Goal: Check status: Check status

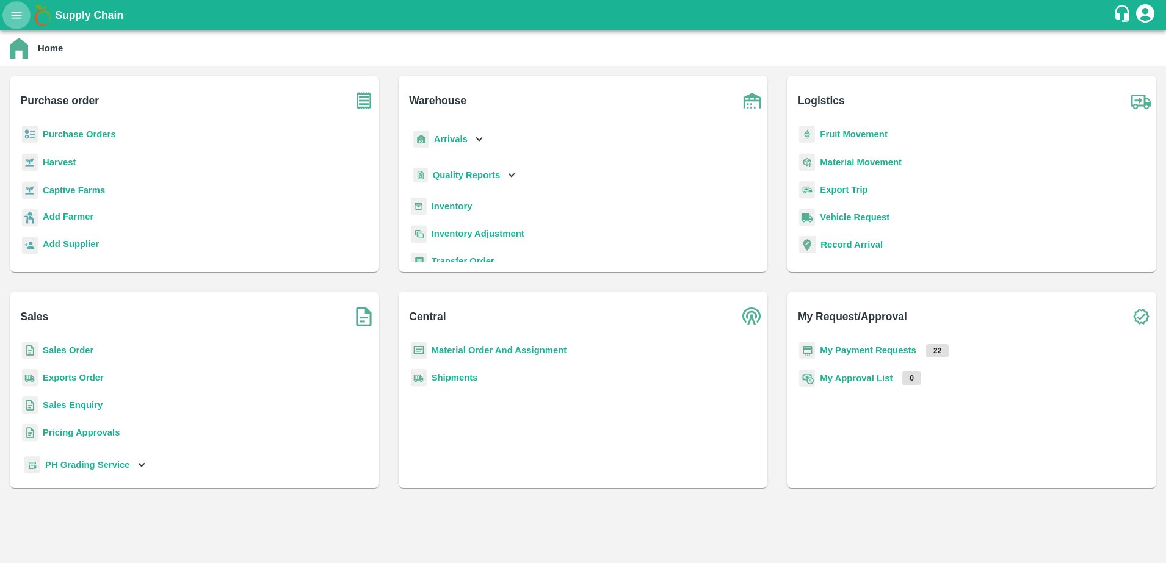
click at [12, 15] on icon "open drawer" at bounding box center [17, 15] width 10 height 7
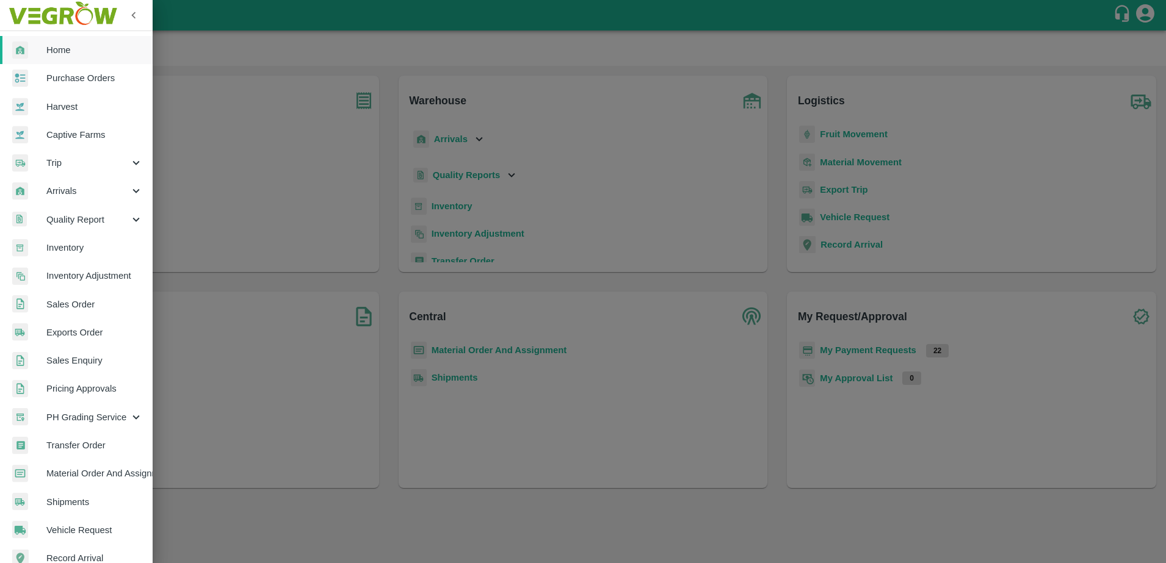
scroll to position [161, 0]
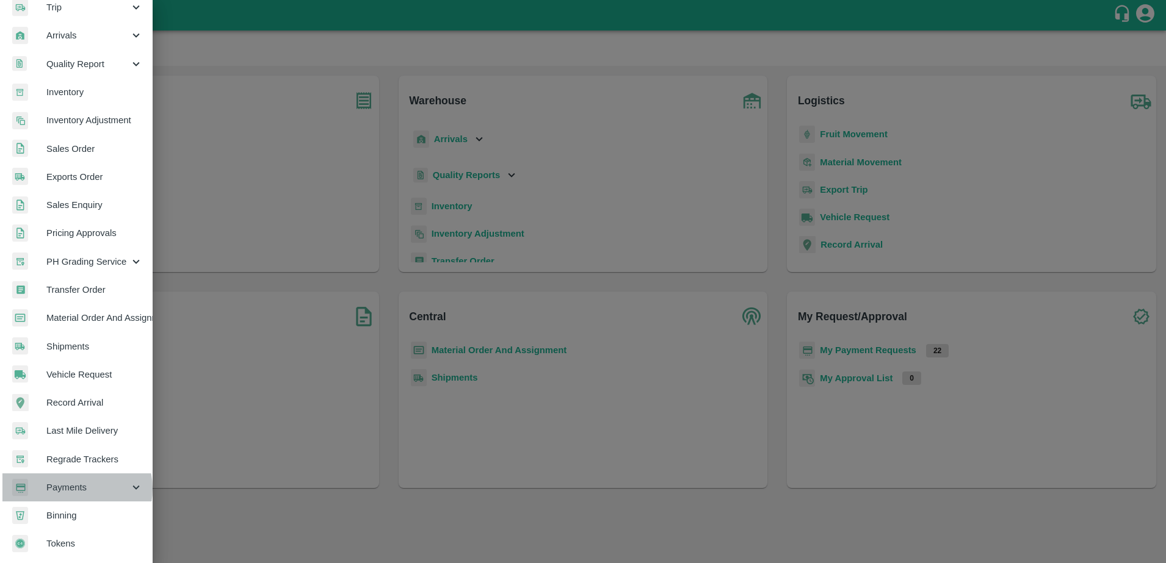
click at [75, 484] on span "Payments" at bounding box center [87, 487] width 83 height 13
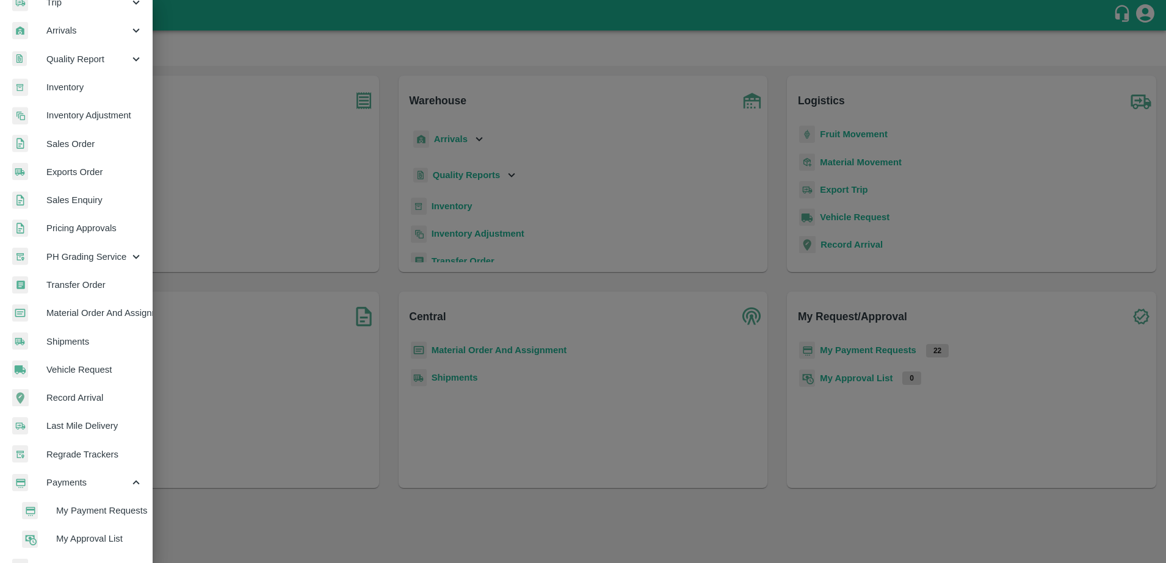
click at [74, 516] on span "My Payment Requests" at bounding box center [99, 510] width 87 height 13
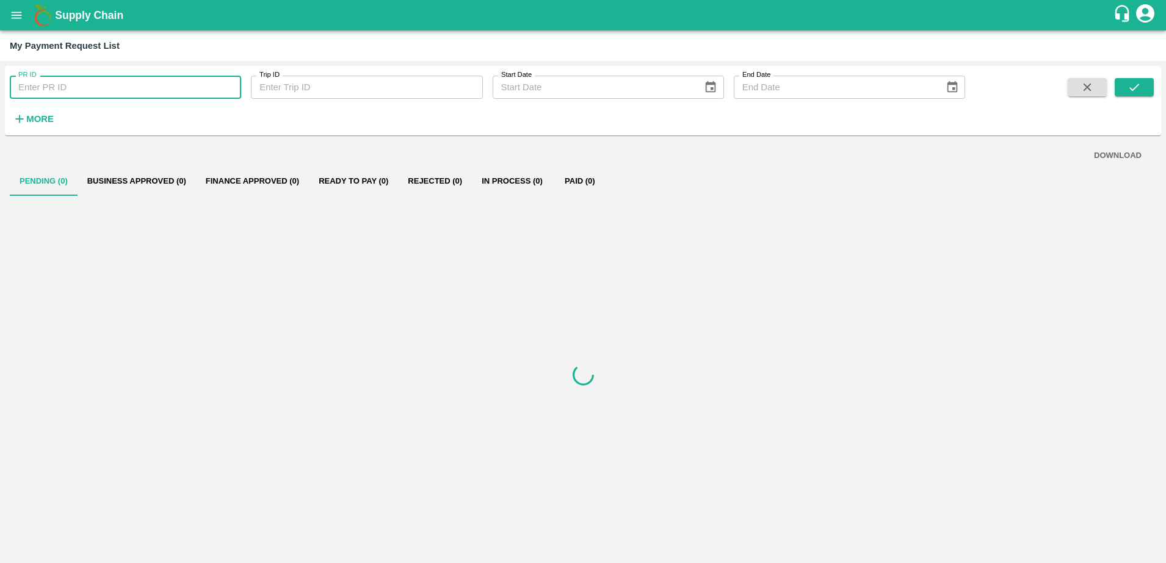
click at [73, 89] on input "PR ID" at bounding box center [125, 87] width 231 height 23
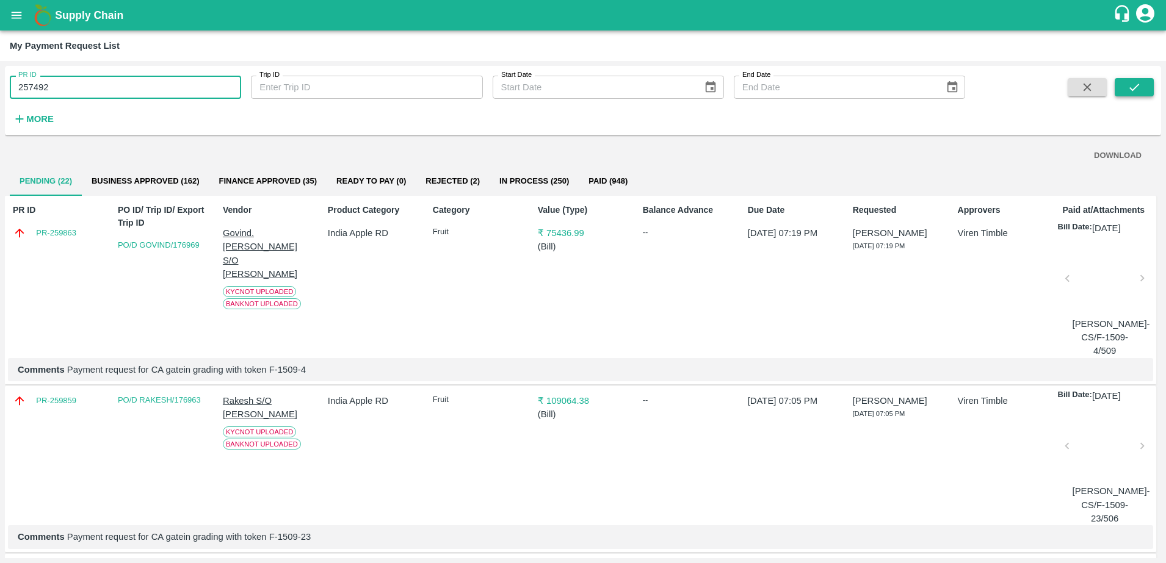
click at [1129, 82] on icon "submit" at bounding box center [1133, 87] width 13 height 13
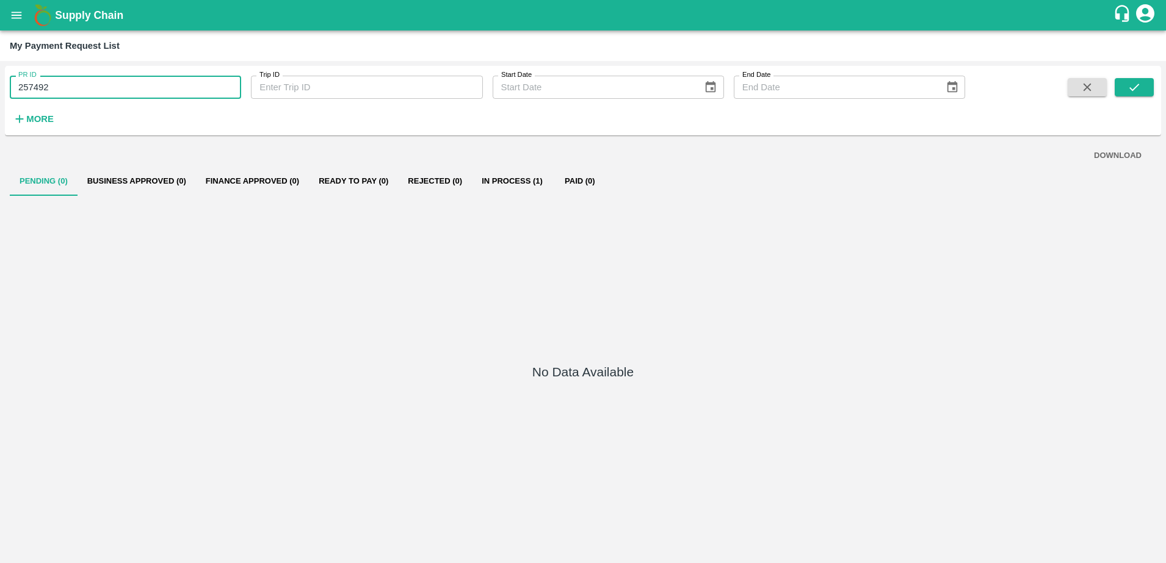
click at [101, 87] on input "257492" at bounding box center [125, 87] width 231 height 23
click at [1132, 86] on icon "submit" at bounding box center [1133, 87] width 13 height 13
click at [92, 87] on input "257602" at bounding box center [125, 87] width 231 height 23
click at [1140, 89] on icon "submit" at bounding box center [1133, 87] width 13 height 13
click at [136, 93] on input "254543" at bounding box center [125, 87] width 231 height 23
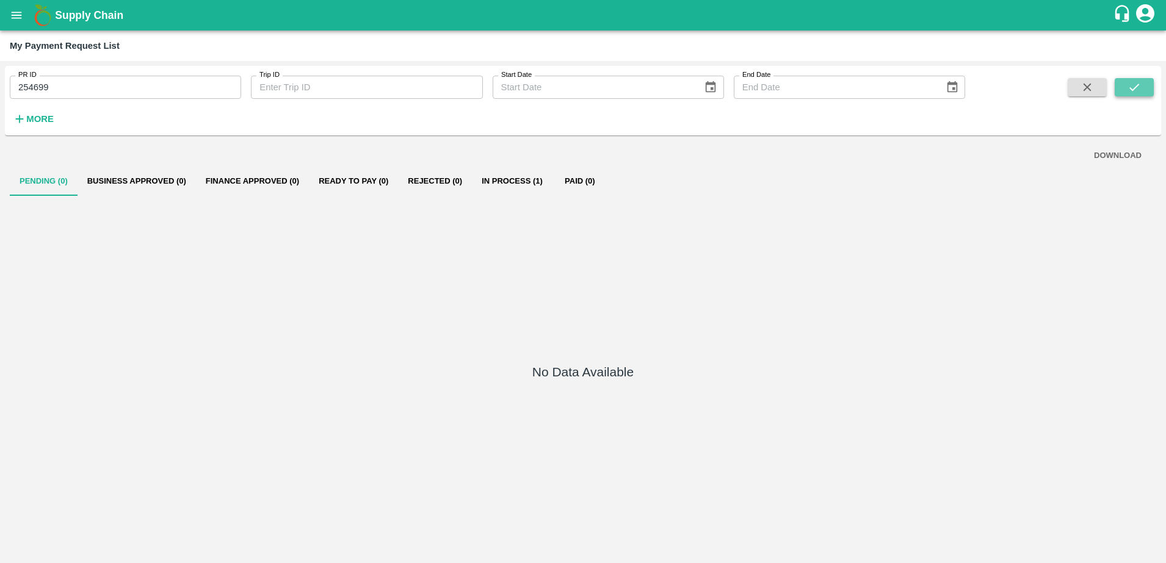
click at [1134, 88] on icon "submit" at bounding box center [1133, 87] width 13 height 13
click at [148, 83] on input "254699" at bounding box center [125, 87] width 231 height 23
type input "254686"
click at [1131, 87] on icon "submit" at bounding box center [1133, 87] width 13 height 13
click at [70, 88] on input "254686" at bounding box center [125, 87] width 231 height 23
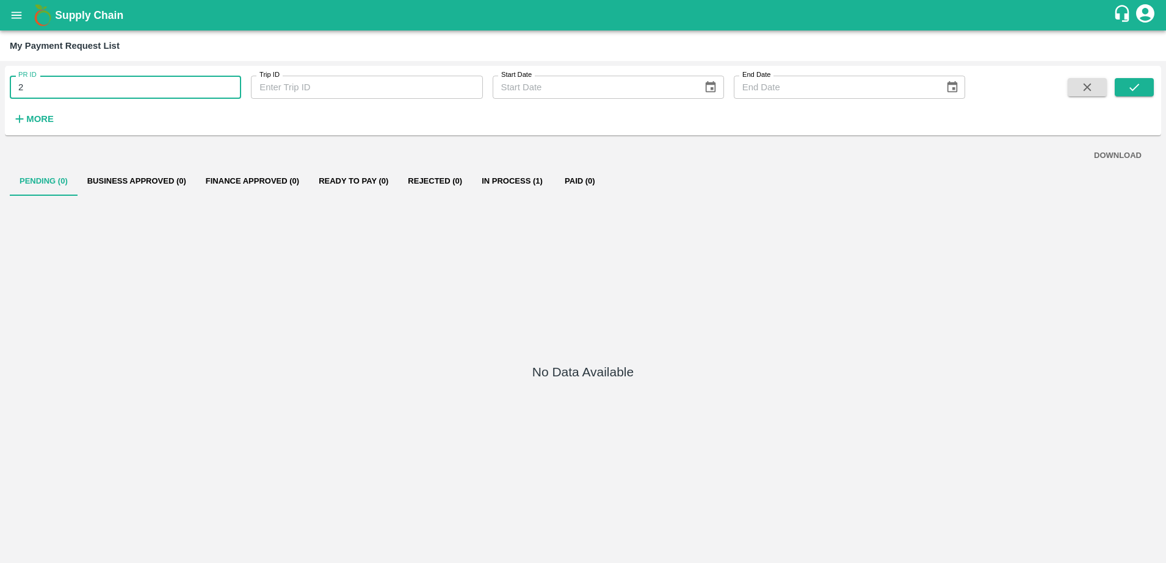
type input "2"
click at [1130, 90] on icon "submit" at bounding box center [1133, 87] width 13 height 13
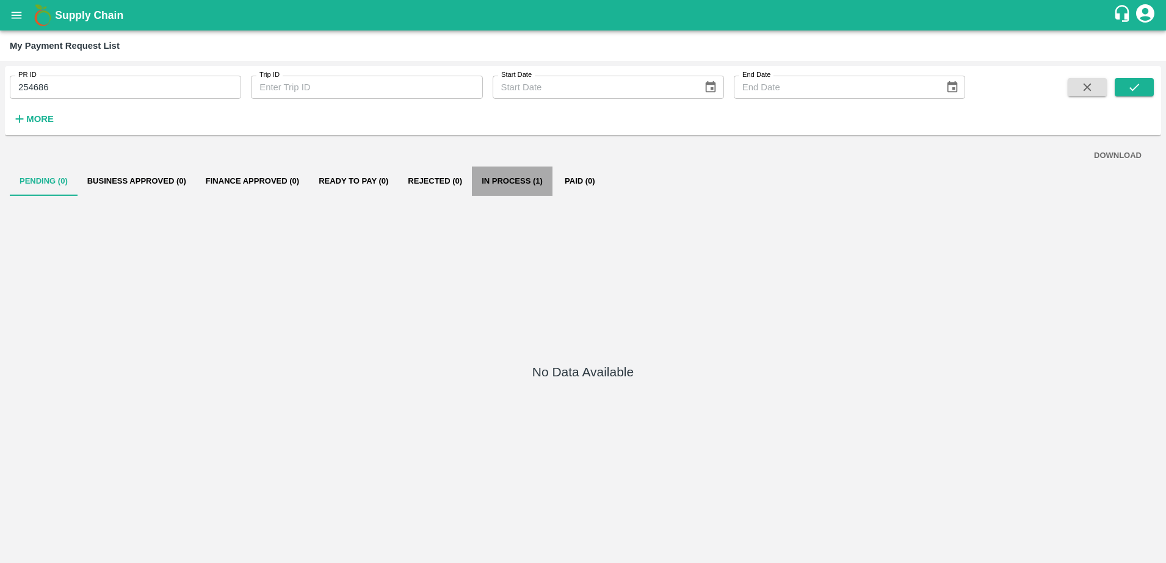
click at [516, 179] on button "In Process (1)" at bounding box center [512, 181] width 81 height 29
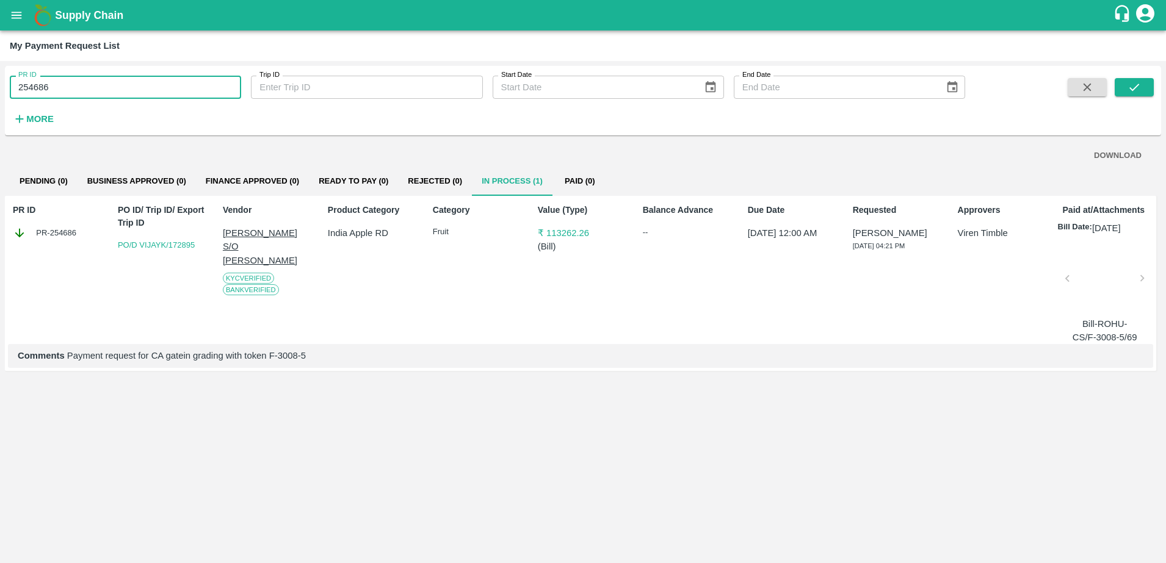
click at [115, 88] on input "254686" at bounding box center [125, 87] width 231 height 23
type input "2"
type input "256195"
click at [1133, 82] on icon "submit" at bounding box center [1133, 87] width 13 height 13
